Goal: Information Seeking & Learning: Learn about a topic

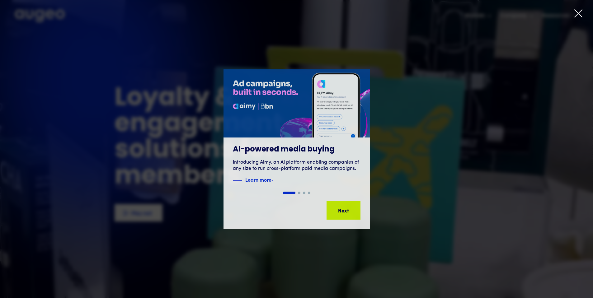
click at [580, 14] on icon at bounding box center [578, 13] width 9 height 9
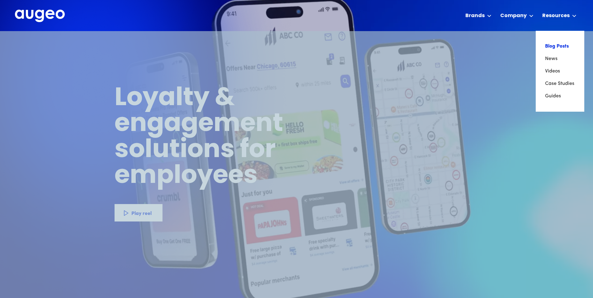
click at [558, 47] on link "Blog Posts" at bounding box center [561, 46] width 30 height 12
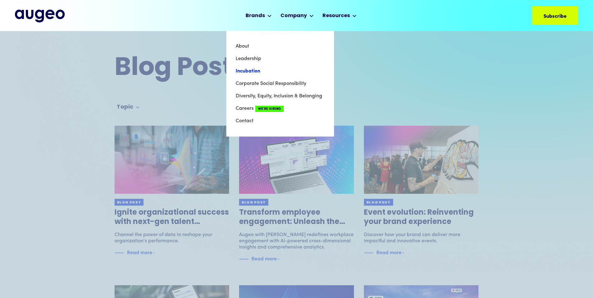
click at [254, 71] on link "Incubation" at bounding box center [280, 71] width 89 height 12
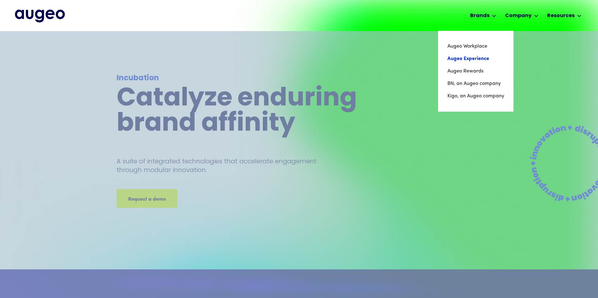
click at [464, 57] on link "Augeo Experience" at bounding box center [475, 59] width 57 height 12
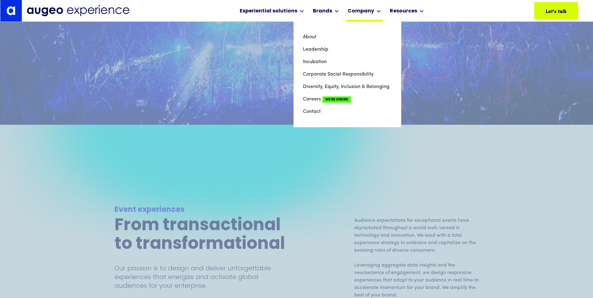
scroll to position [434, 0]
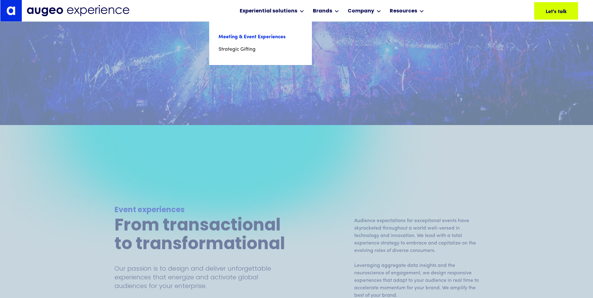
click at [269, 36] on link "Meeting & Event Experiences" at bounding box center [261, 37] width 84 height 12
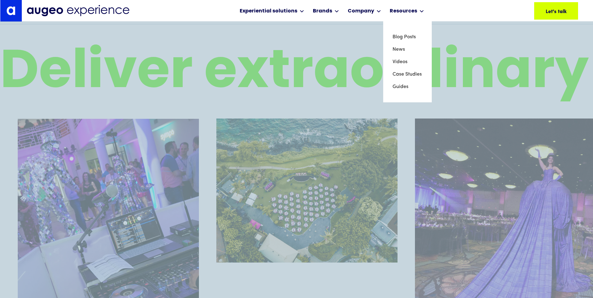
scroll to position [1226, 0]
click at [397, 47] on link "News" at bounding box center [408, 49] width 30 height 12
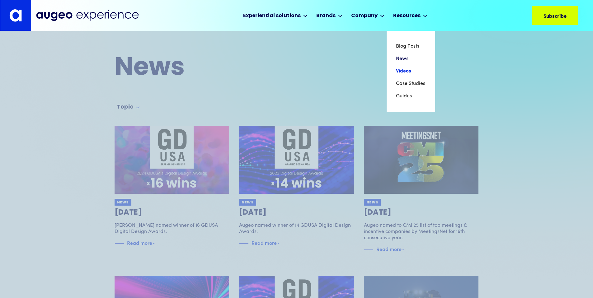
click at [401, 73] on link "Videos" at bounding box center [411, 71] width 30 height 12
click at [402, 98] on link "Guides" at bounding box center [411, 96] width 30 height 12
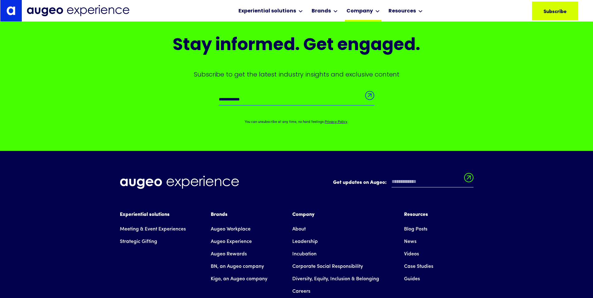
scroll to position [282, 0]
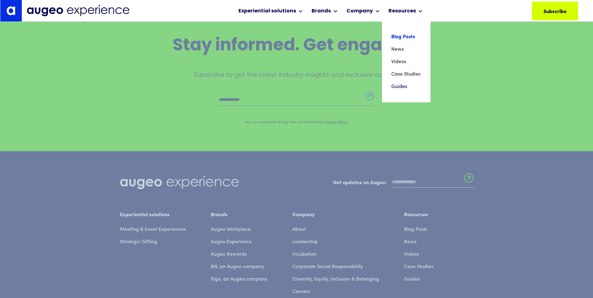
click at [399, 38] on link "Blog Posts" at bounding box center [407, 37] width 30 height 12
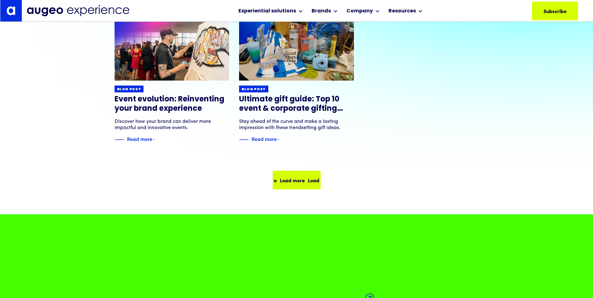
click at [306, 178] on div "Load more" at bounding box center [318, 180] width 25 height 7
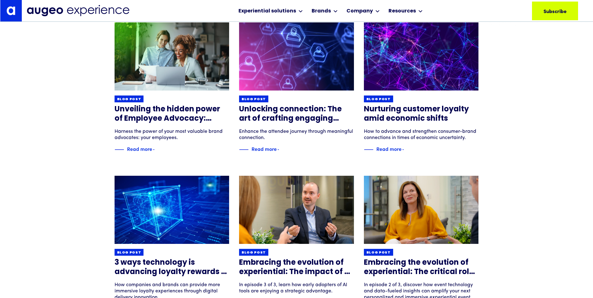
scroll to position [254, 0]
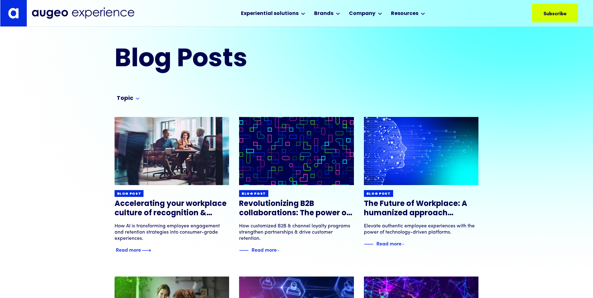
click at [165, 137] on img at bounding box center [172, 151] width 138 height 82
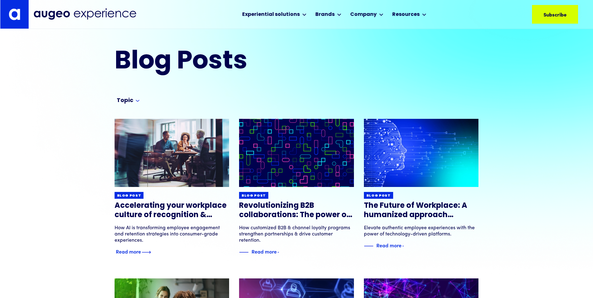
scroll to position [2, 0]
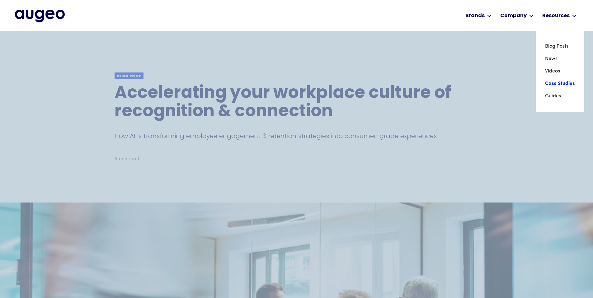
click at [552, 85] on link "Case Studies" at bounding box center [561, 84] width 30 height 12
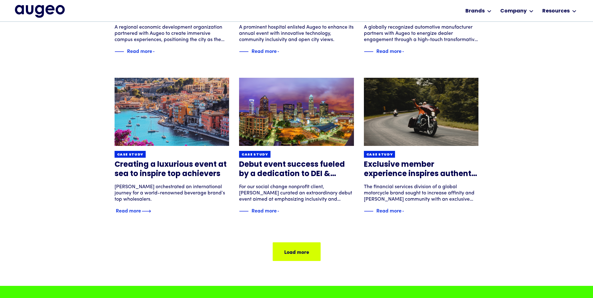
scroll to position [359, 0]
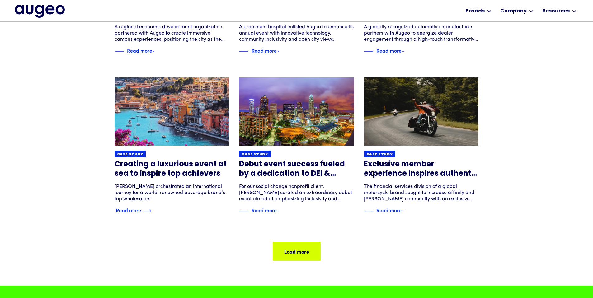
click at [197, 131] on img at bounding box center [172, 112] width 138 height 82
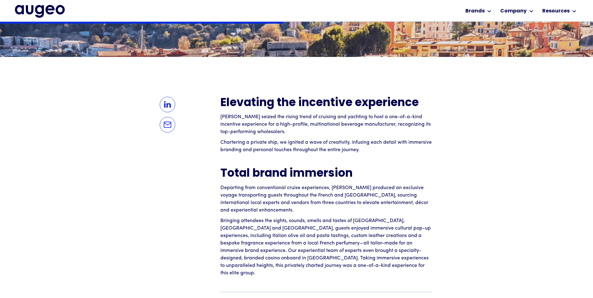
scroll to position [508, 0]
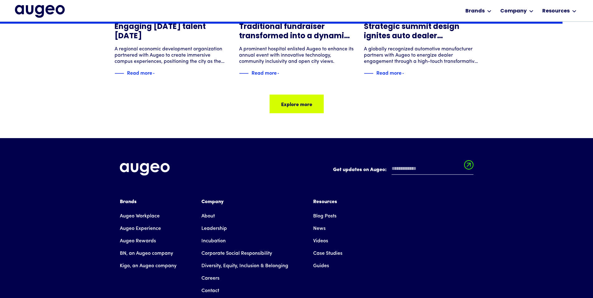
click at [57, 9] on img "home" at bounding box center [40, 11] width 50 height 12
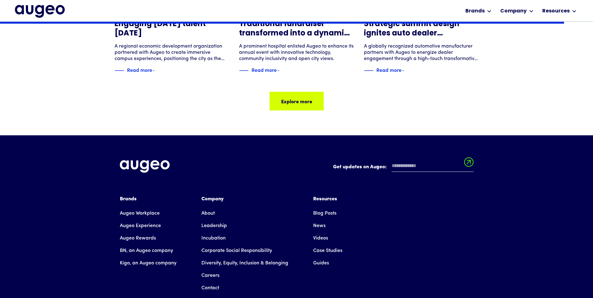
scroll to position [1015, 0]
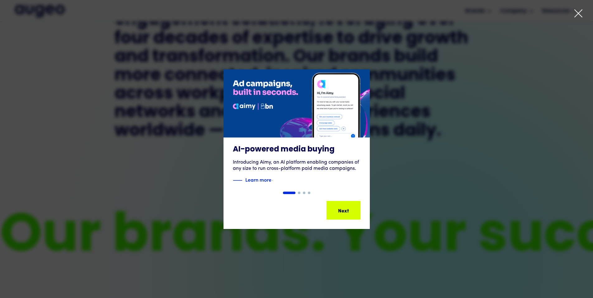
click at [578, 12] on icon at bounding box center [578, 13] width 7 height 7
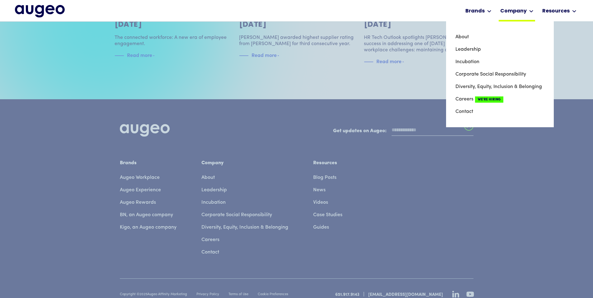
scroll to position [1427, 0]
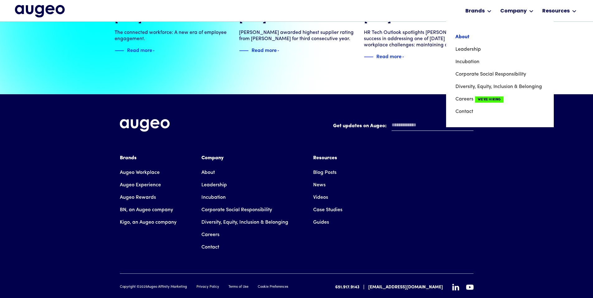
click at [464, 36] on link "About" at bounding box center [500, 37] width 89 height 12
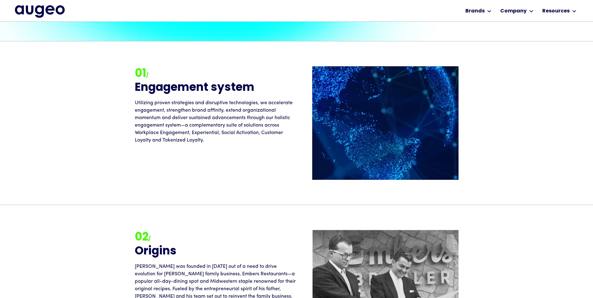
scroll to position [598, 0]
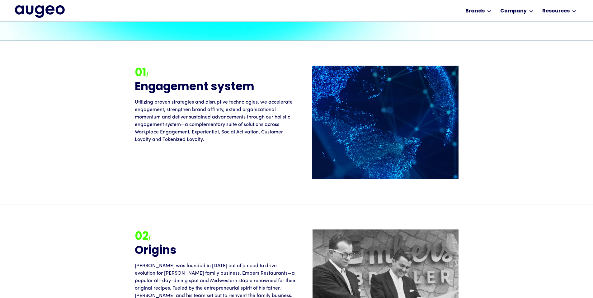
click at [39, 8] on img "home" at bounding box center [40, 11] width 50 height 12
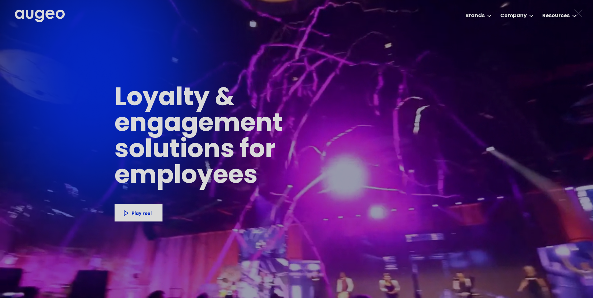
click at [126, 209] on div "1 of 4" at bounding box center [296, 164] width 593 height 160
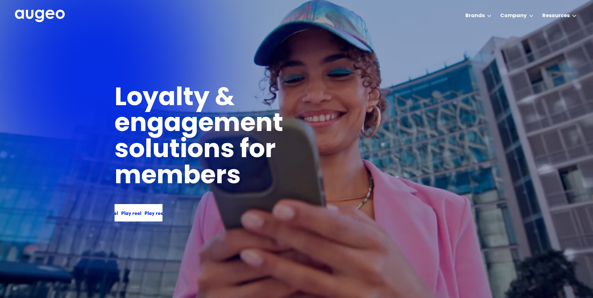
click at [123, 212] on div "Play reel" at bounding box center [130, 212] width 20 height 7
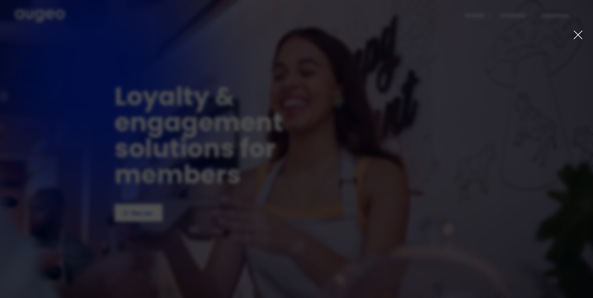
click at [577, 36] on icon at bounding box center [578, 35] width 8 height 8
